Goal: Task Accomplishment & Management: Manage account settings

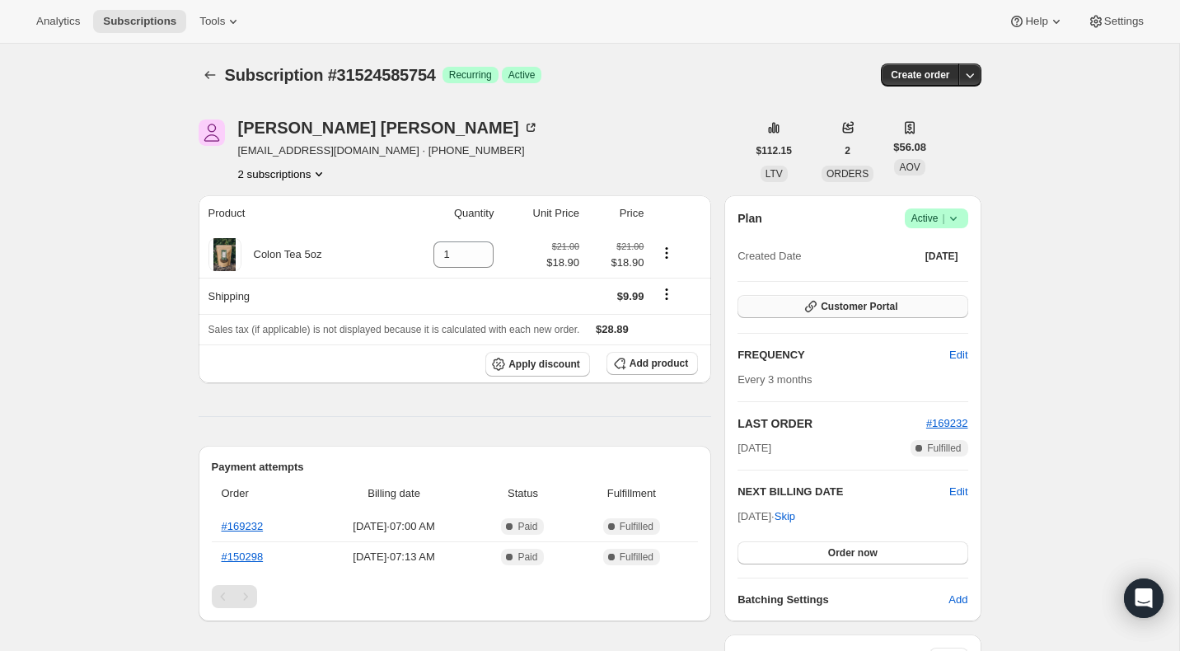
click at [777, 312] on button "Customer Portal" at bounding box center [853, 306] width 230 height 23
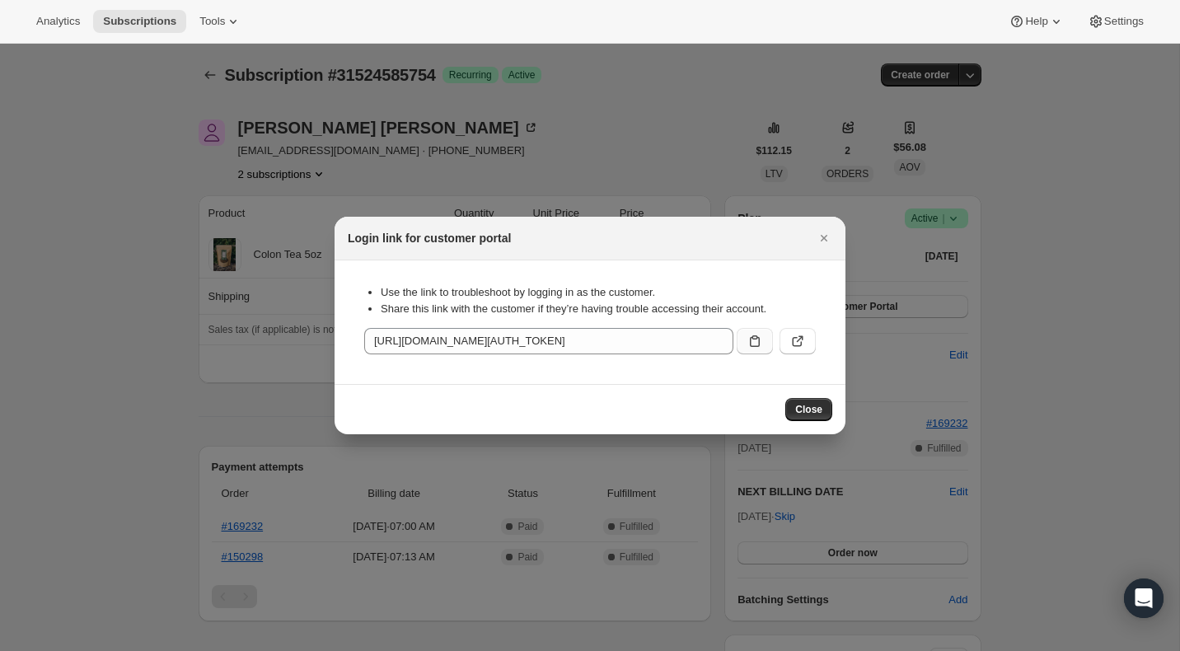
click at [755, 344] on icon ":rc0:" at bounding box center [755, 341] width 16 height 16
click at [813, 414] on span "Close" at bounding box center [808, 409] width 27 height 13
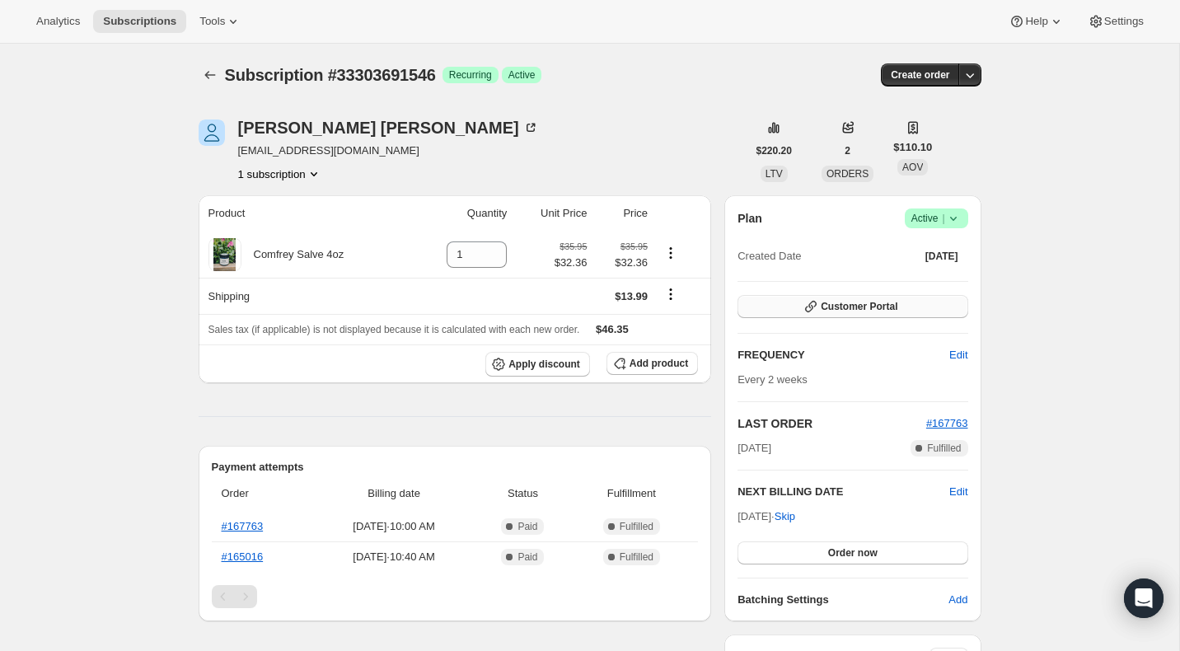
click at [772, 312] on button "Customer Portal" at bounding box center [853, 306] width 230 height 23
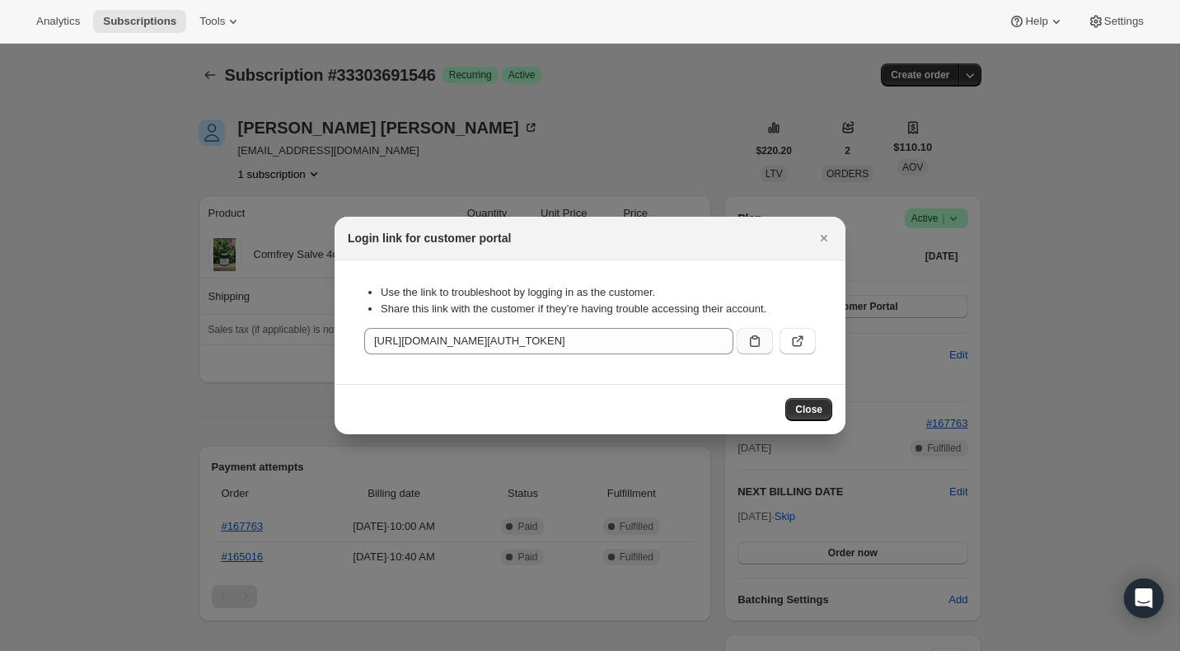
click at [750, 339] on icon ":rc0:" at bounding box center [755, 341] width 10 height 12
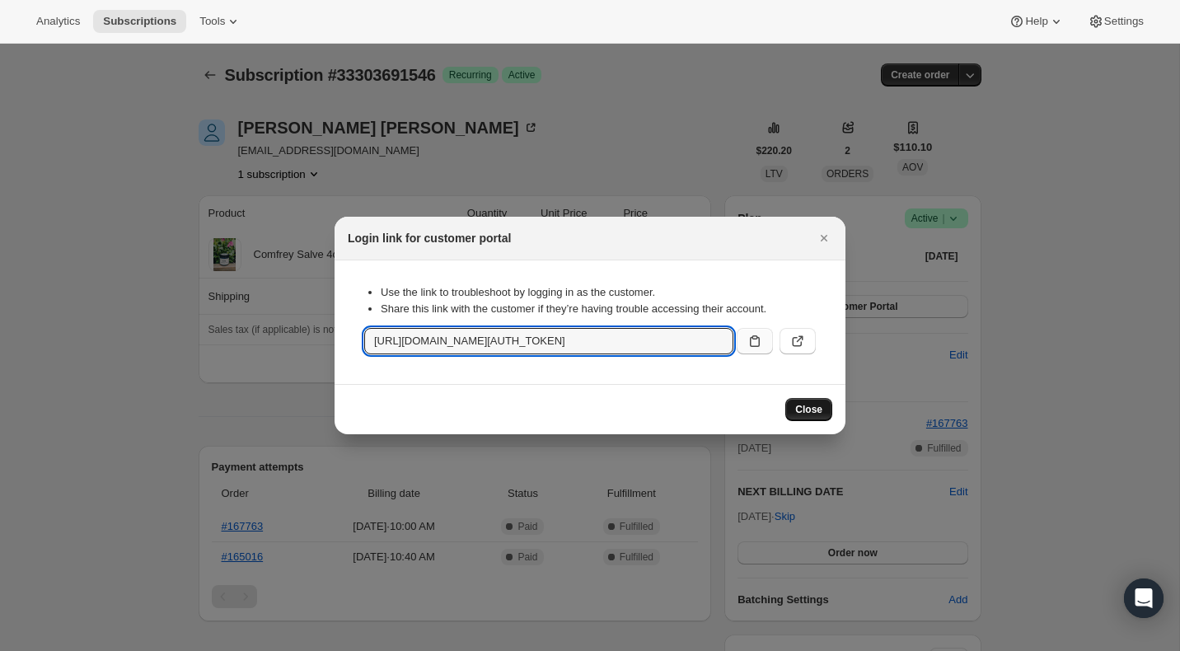
click at [809, 405] on span "Close" at bounding box center [808, 409] width 27 height 13
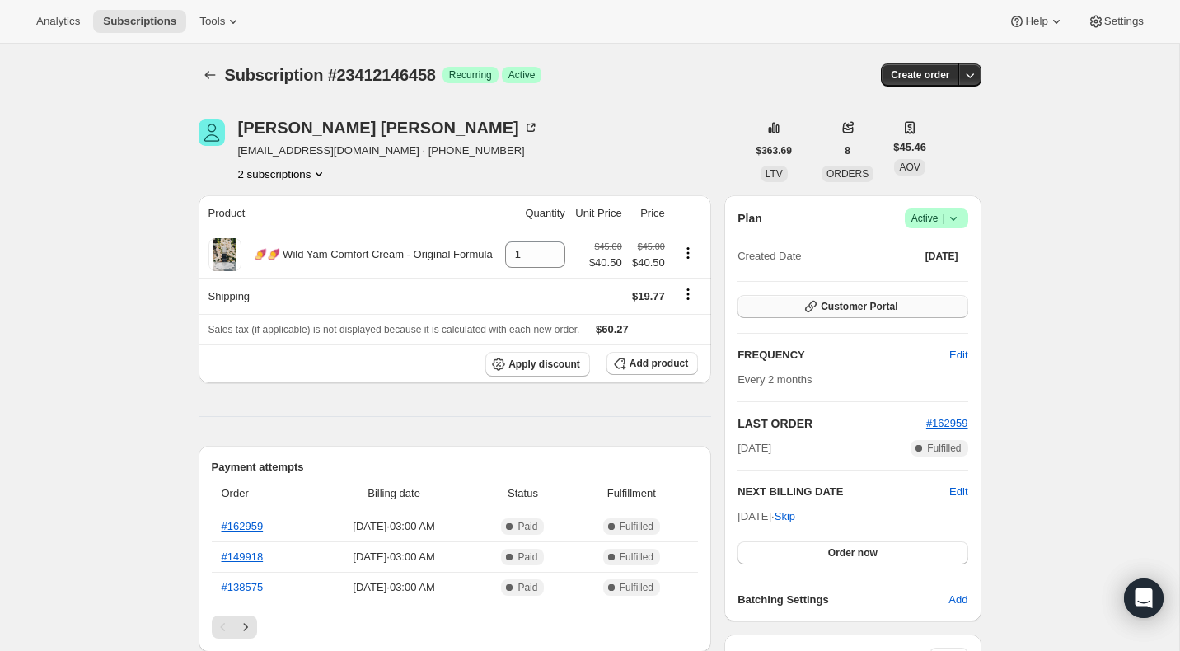
click at [808, 307] on icon "button" at bounding box center [811, 306] width 16 height 16
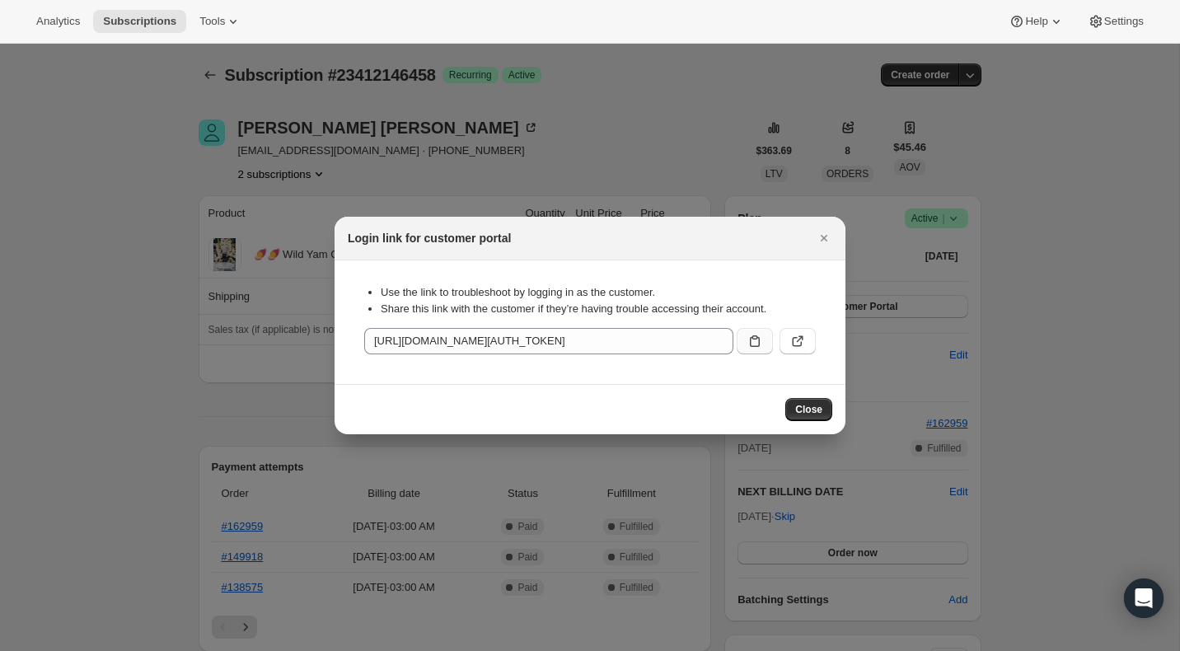
click at [755, 343] on icon ":rc0:" at bounding box center [755, 341] width 16 height 16
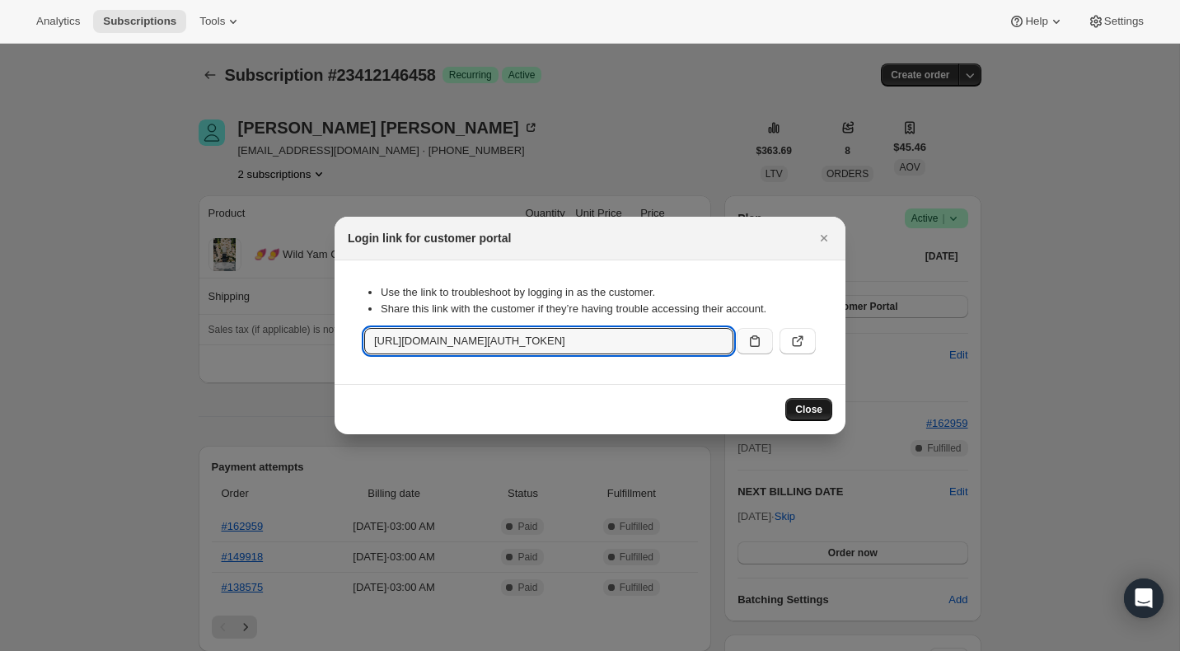
click at [798, 408] on span "Close" at bounding box center [808, 409] width 27 height 13
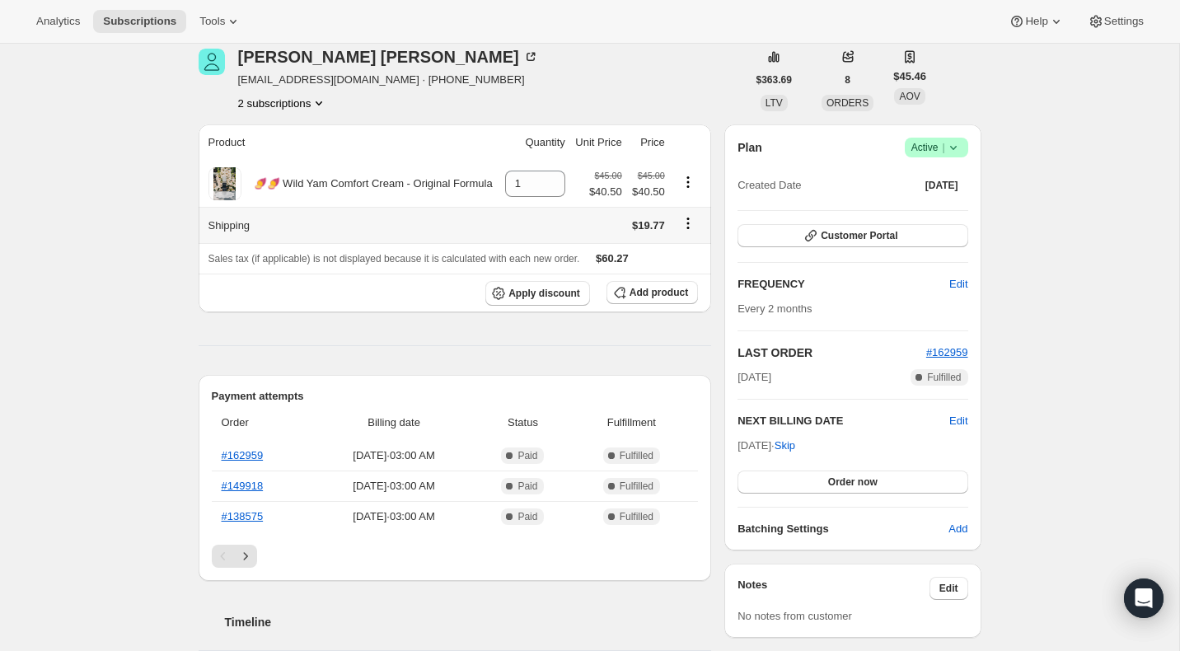
scroll to position [70, 0]
